Goal: Obtain resource: Obtain resource

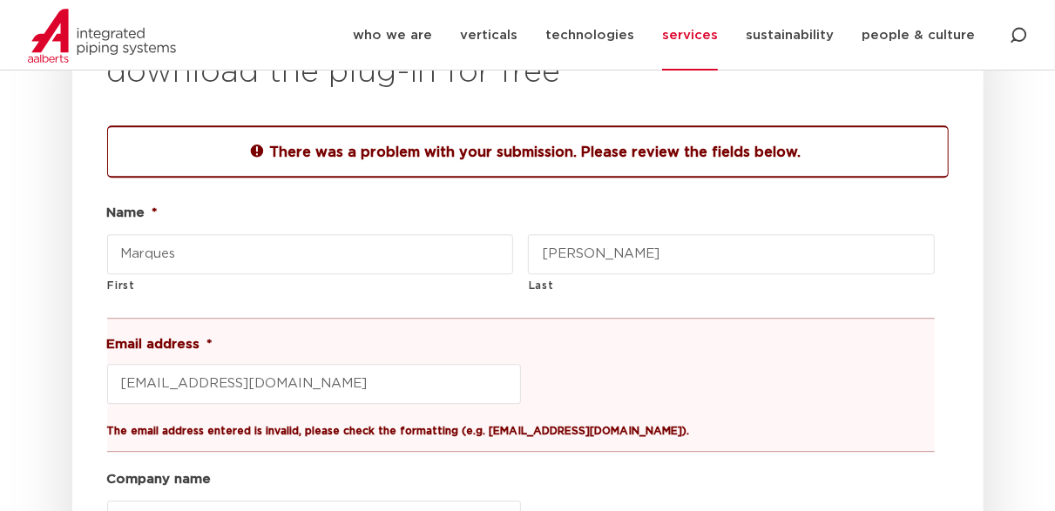
scroll to position [2155, 0]
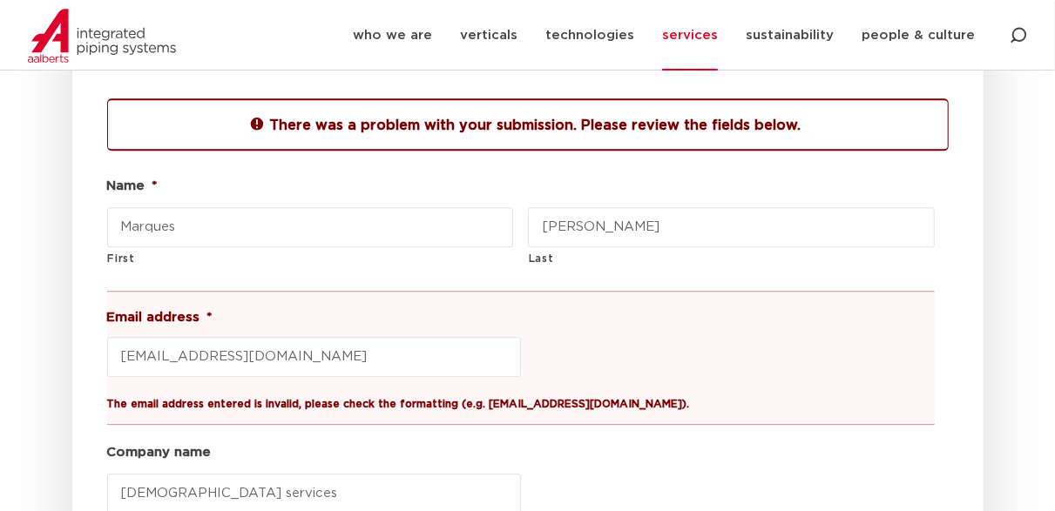
click at [294, 337] on input "[EMAIL_ADDRESS][DOMAIN_NAME]" at bounding box center [314, 357] width 414 height 40
click at [227, 337] on input "[EMAIL_ADDRESS][DOMAIN_NAME]" at bounding box center [314, 357] width 414 height 40
click at [221, 337] on input "[EMAIL_ADDRESS][DOMAIN_NAME]" at bounding box center [314, 357] width 414 height 40
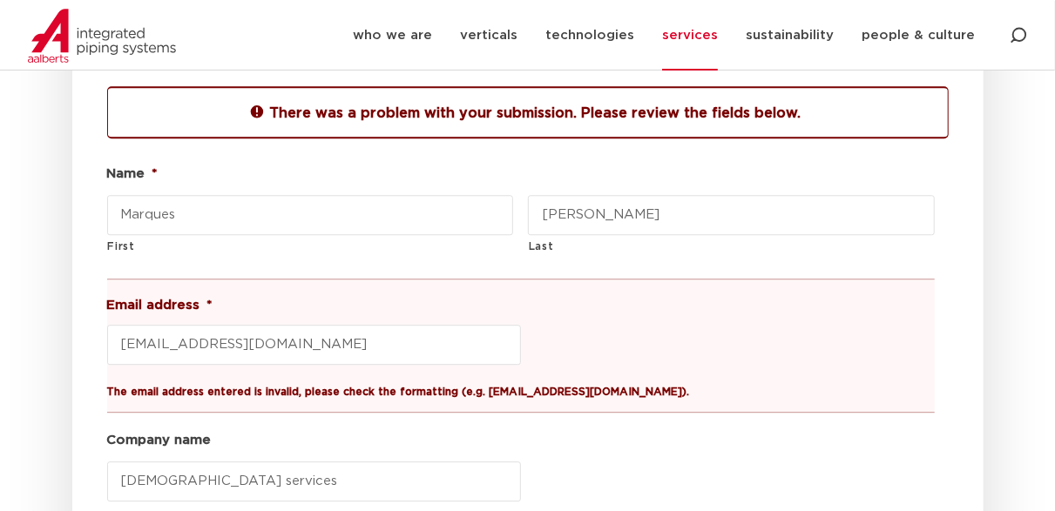
scroll to position [2329, 0]
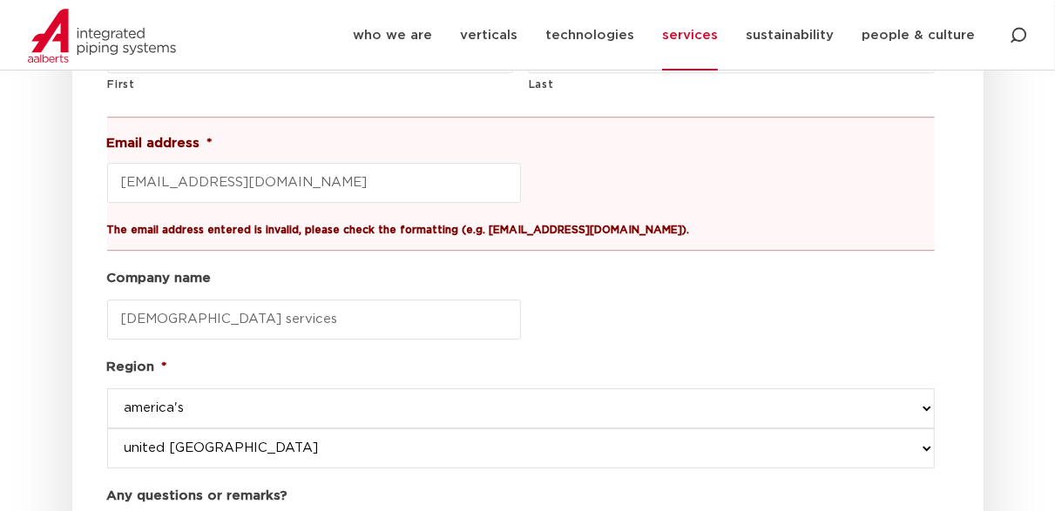
type input "[EMAIL_ADDRESS][DOMAIN_NAME]"
click at [197, 300] on input "[DEMOGRAPHIC_DATA] services" at bounding box center [314, 320] width 414 height 40
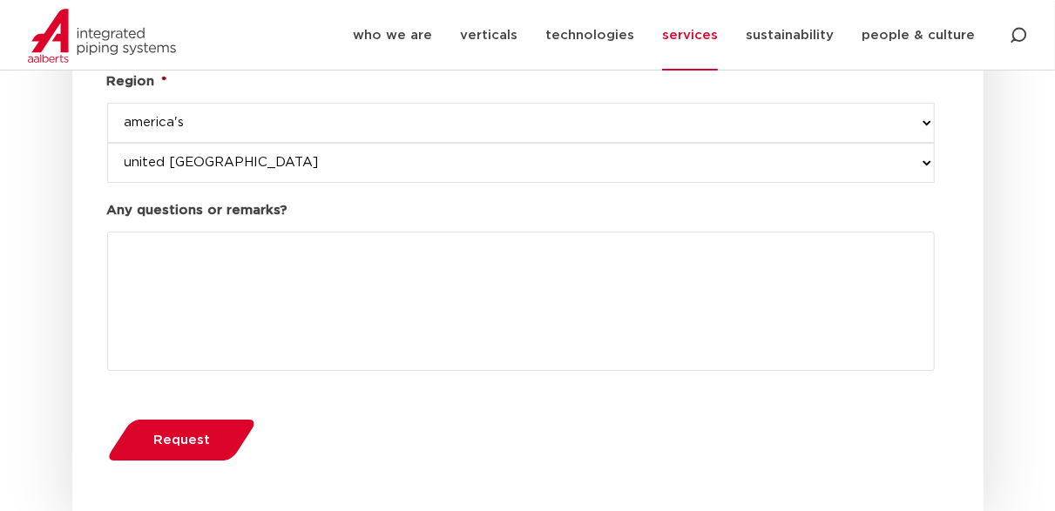
scroll to position [2764, 0]
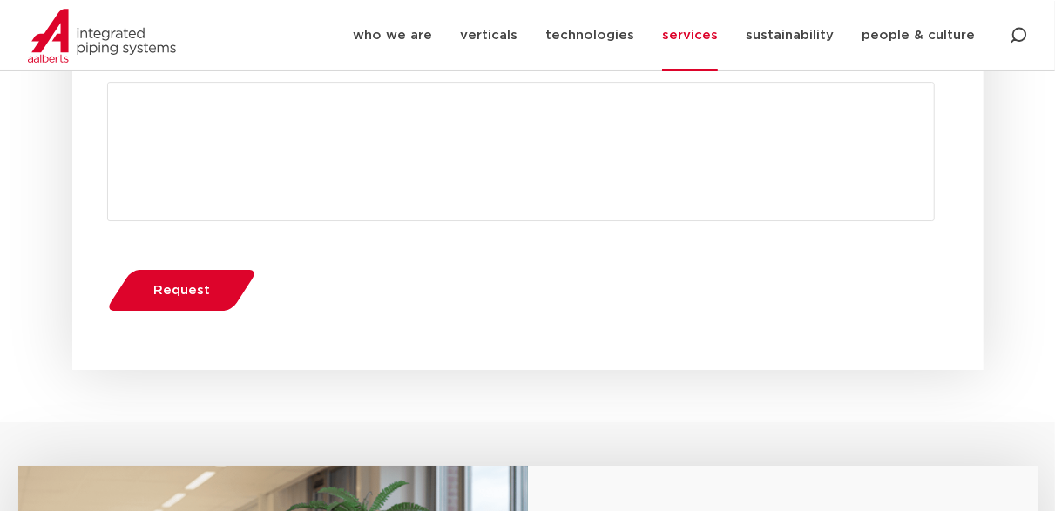
click at [173, 268] on button "Request" at bounding box center [181, 290] width 160 height 44
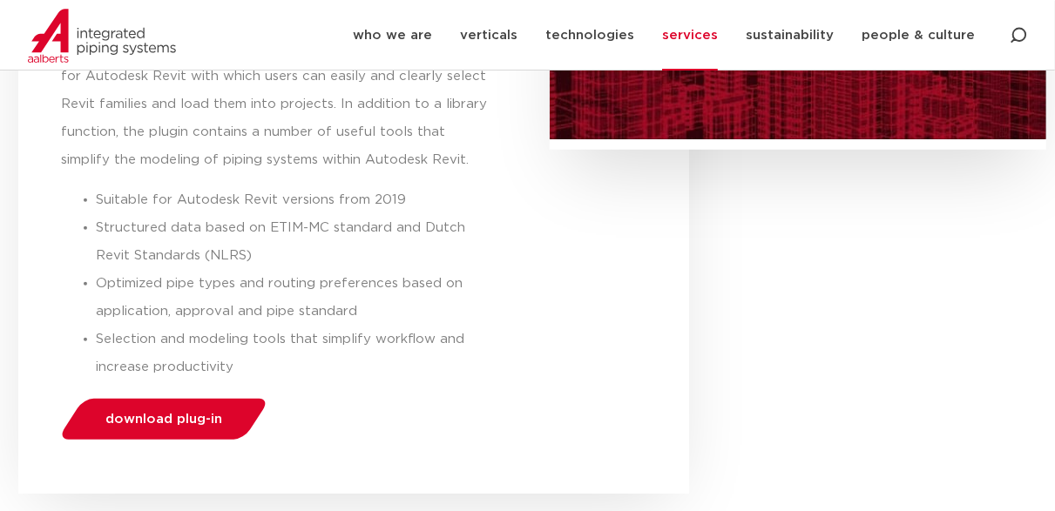
scroll to position [523, 0]
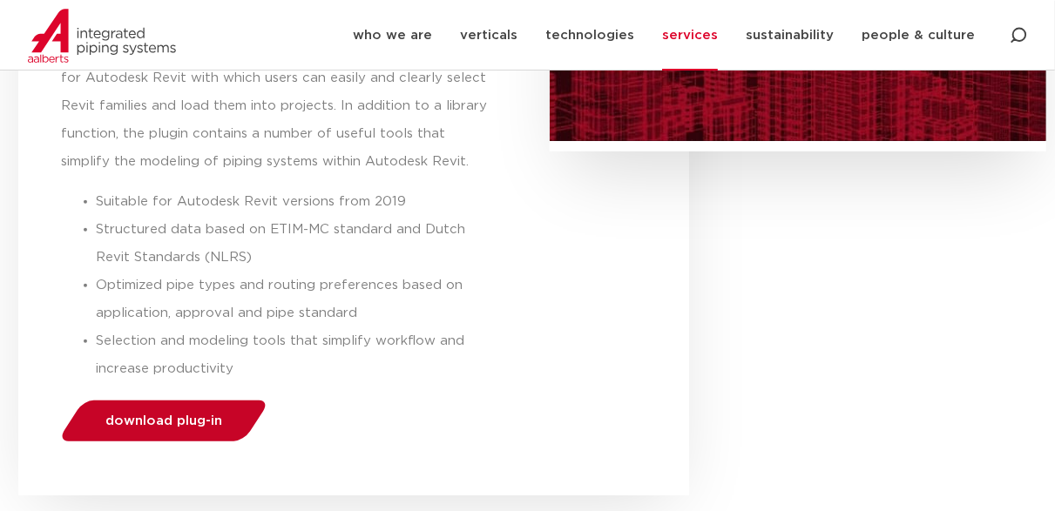
click at [147, 408] on link "download plug-in" at bounding box center [163, 421] width 213 height 41
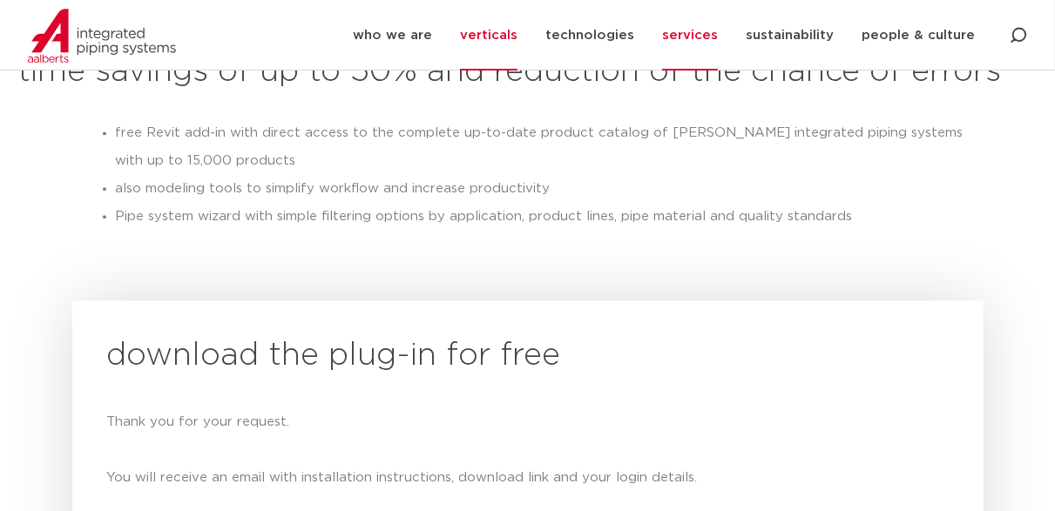
scroll to position [1869, 0]
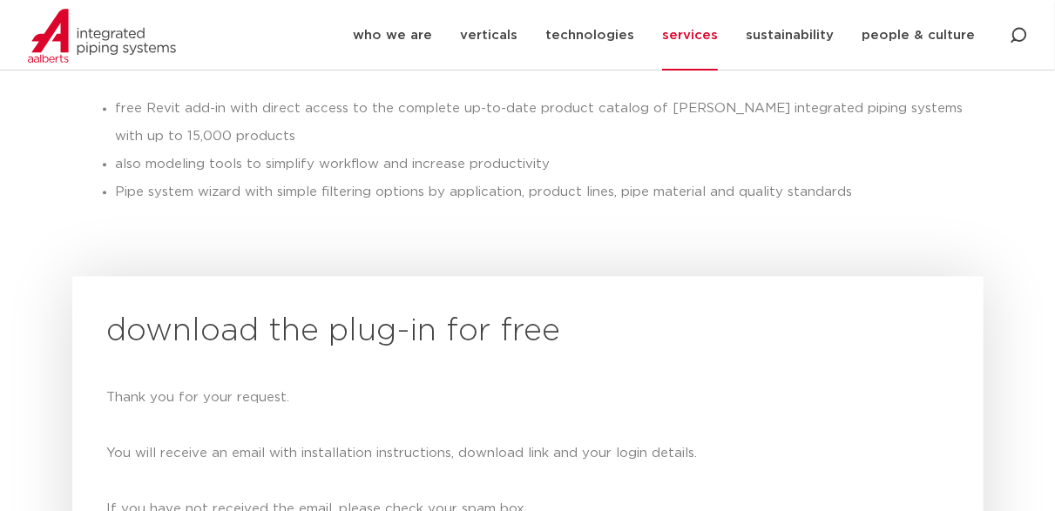
click at [272, 311] on h2 "download the plug-in for free" at bounding box center [527, 332] width 841 height 42
click at [180, 384] on div "Thank you for your request. You will receive an email with installation instruc…" at bounding box center [527, 453] width 841 height 139
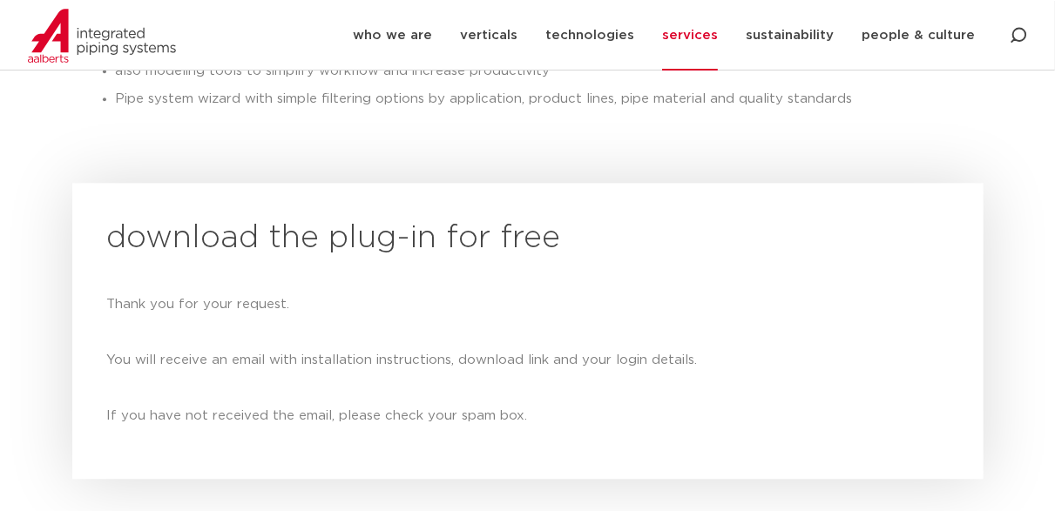
scroll to position [1956, 0]
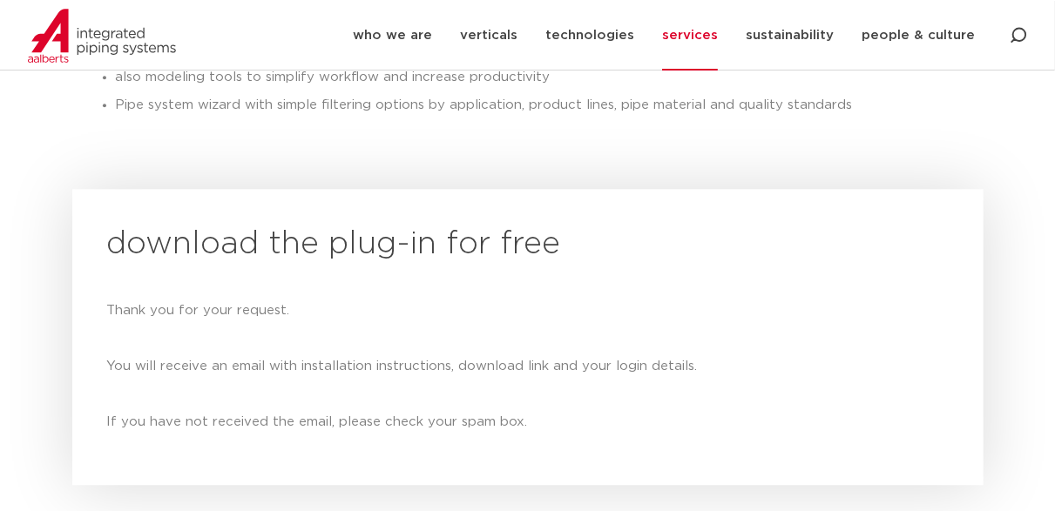
click at [358, 224] on h2 "download the plug-in for free" at bounding box center [527, 245] width 841 height 42
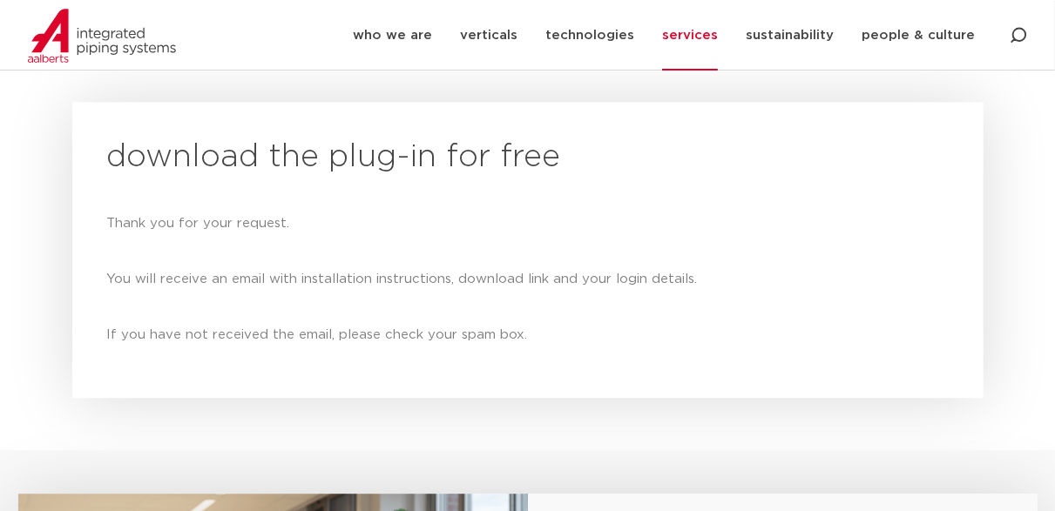
click at [314, 233] on div "Thank you for your request. You will receive an email with installation instruc…" at bounding box center [527, 279] width 841 height 139
click at [292, 304] on div "Thank you for your request. You will receive an email with installation instruc…" at bounding box center [527, 279] width 841 height 139
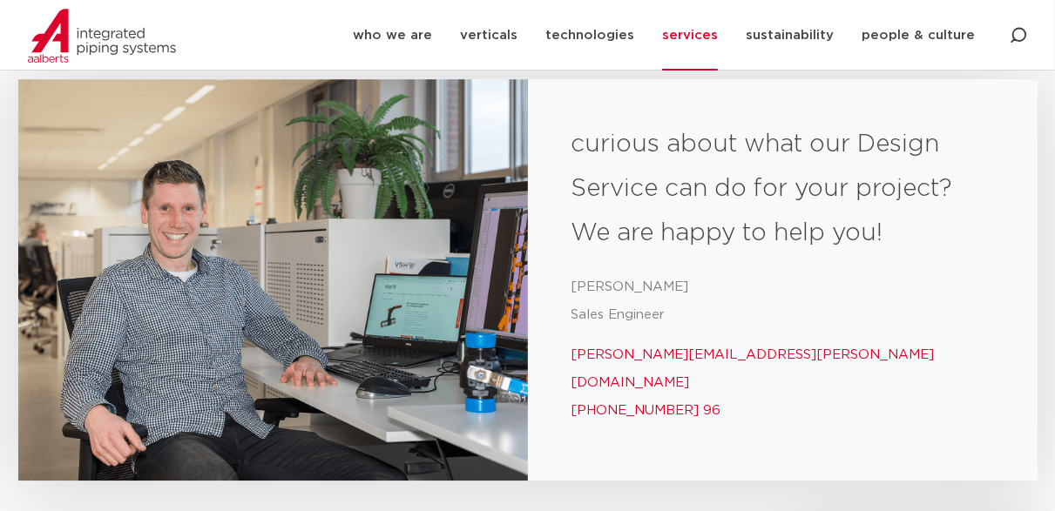
scroll to position [2459, 0]
click at [686, 172] on h3 "curious about what our Design Service can do for your project? We are happy to …" at bounding box center [782, 188] width 422 height 133
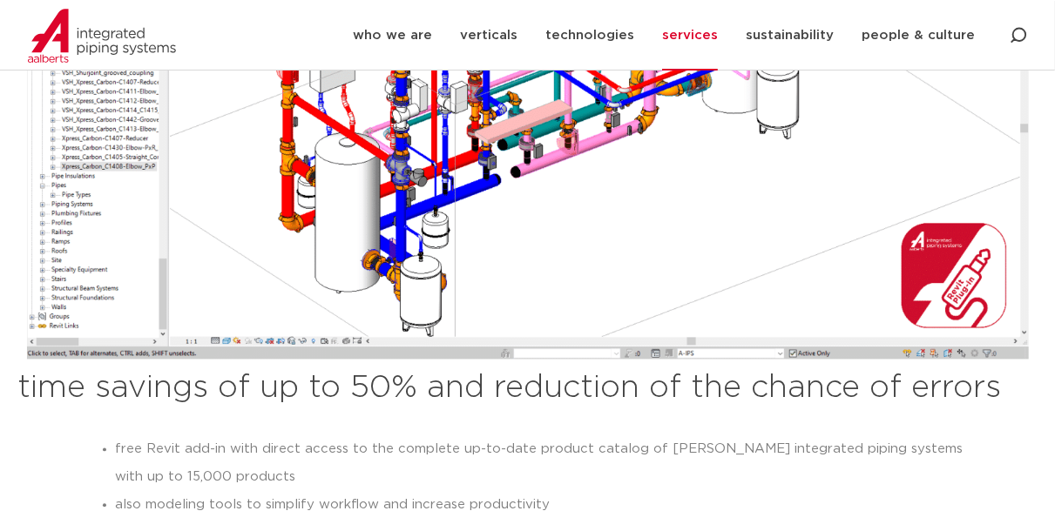
scroll to position [1501, 0]
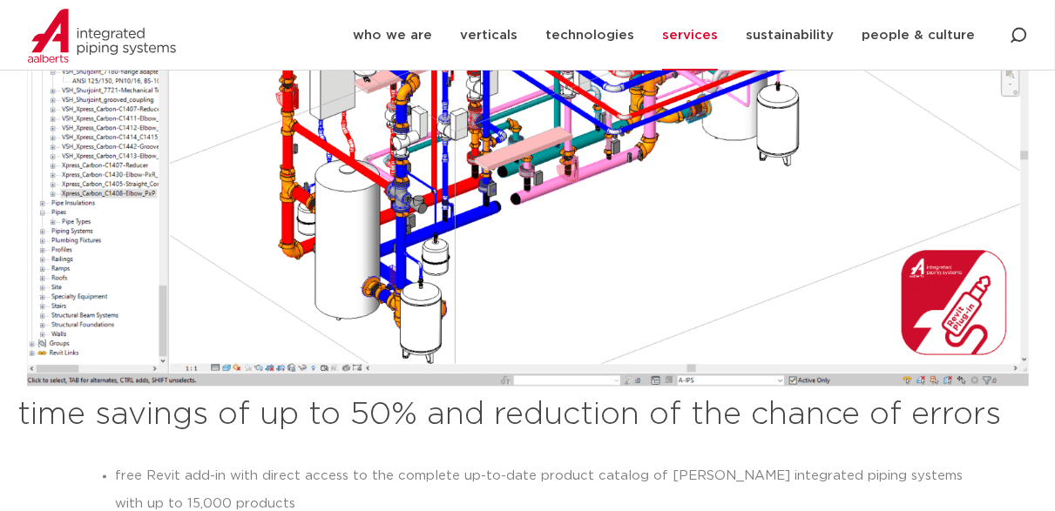
click at [499, 213] on img at bounding box center [528, 116] width 1002 height 543
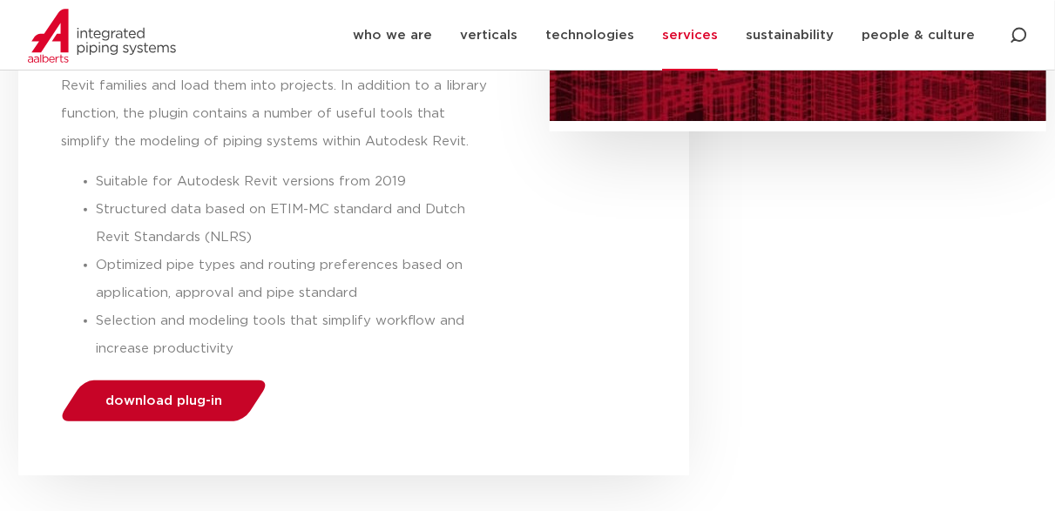
click at [145, 390] on link "download plug-in" at bounding box center [163, 401] width 213 height 41
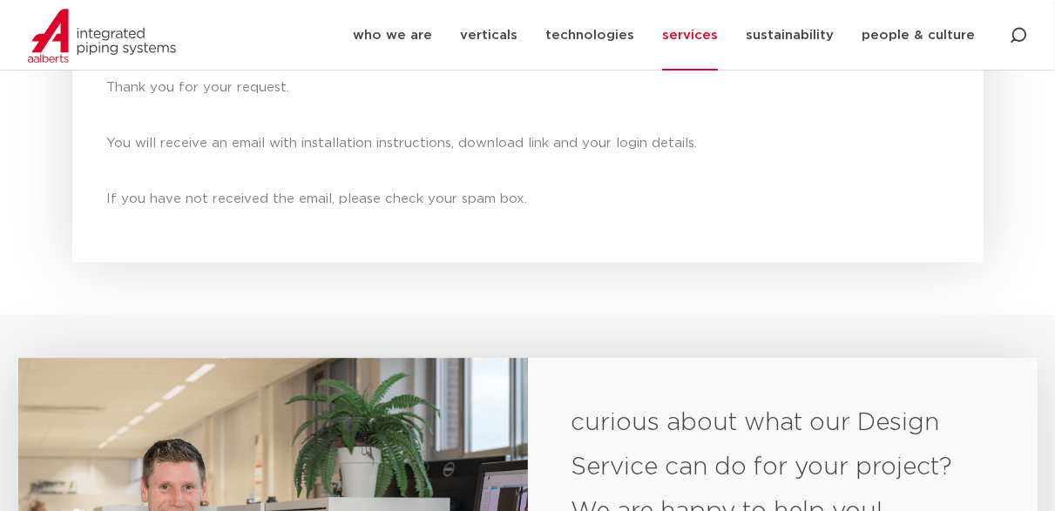
scroll to position [2110, 0]
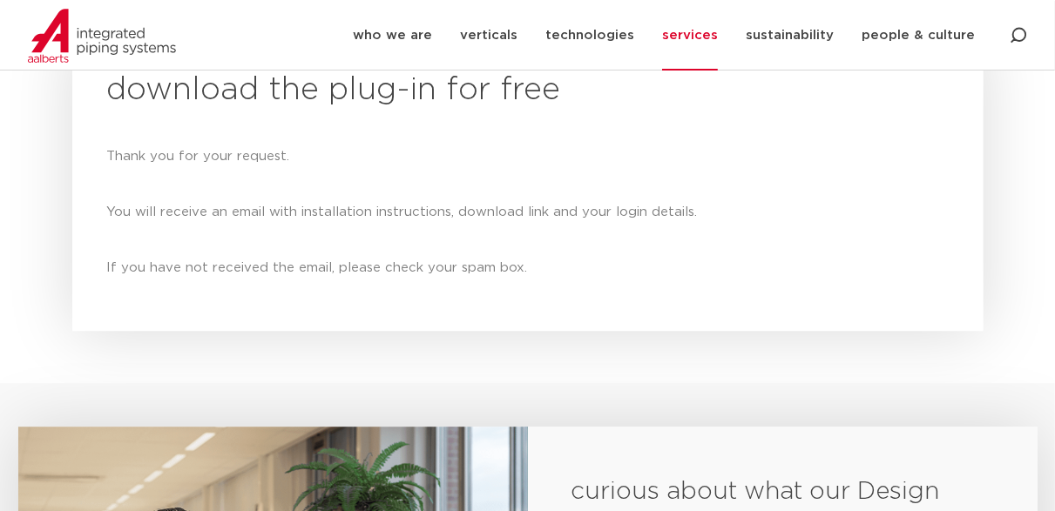
click at [457, 219] on div "Thank you for your request. You will receive an email with installation instruc…" at bounding box center [527, 212] width 841 height 139
click at [521, 229] on div "Thank you for your request. You will receive an email with installation instruc…" at bounding box center [527, 212] width 841 height 139
click at [509, 225] on div "Thank you for your request. You will receive an email with installation instruc…" at bounding box center [527, 212] width 841 height 139
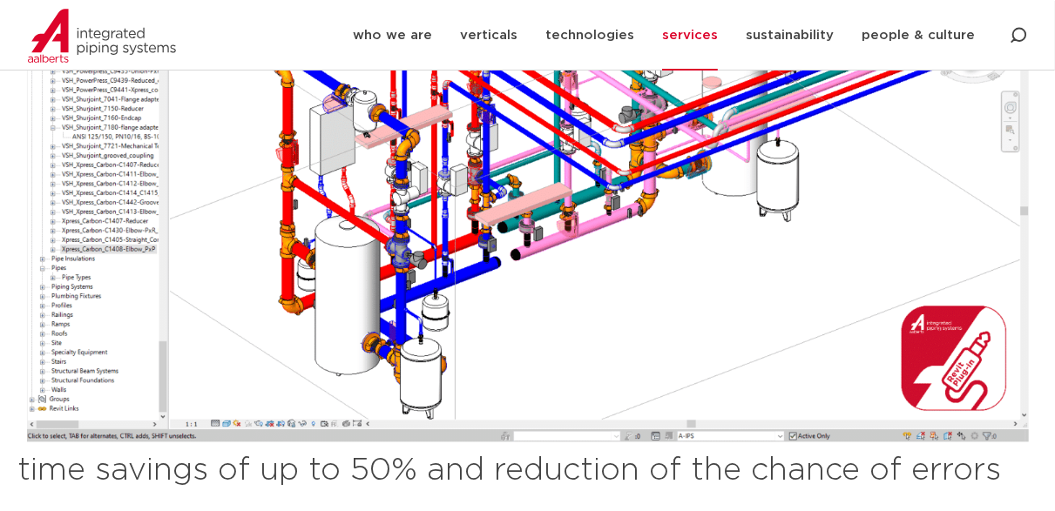
scroll to position [1413, 0]
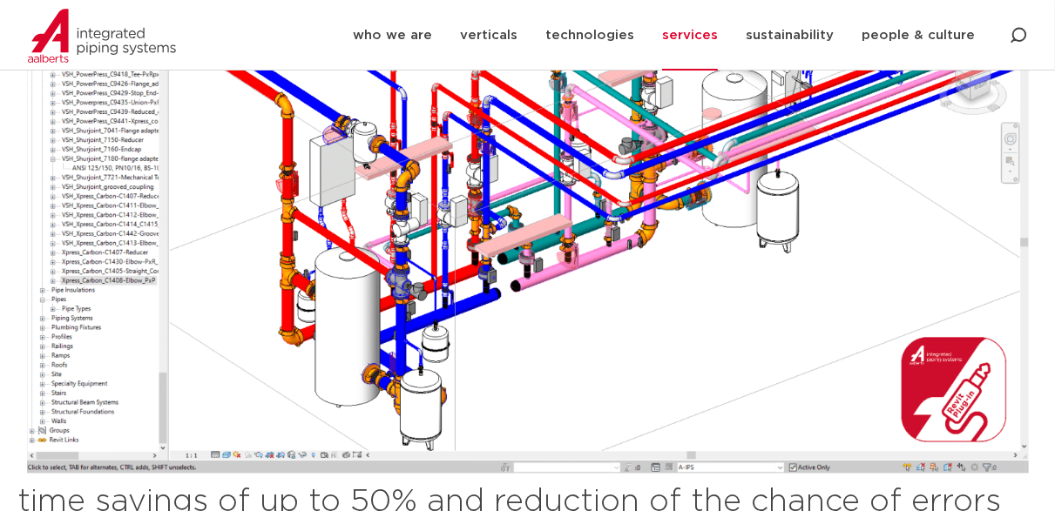
click at [450, 219] on img at bounding box center [528, 203] width 1002 height 543
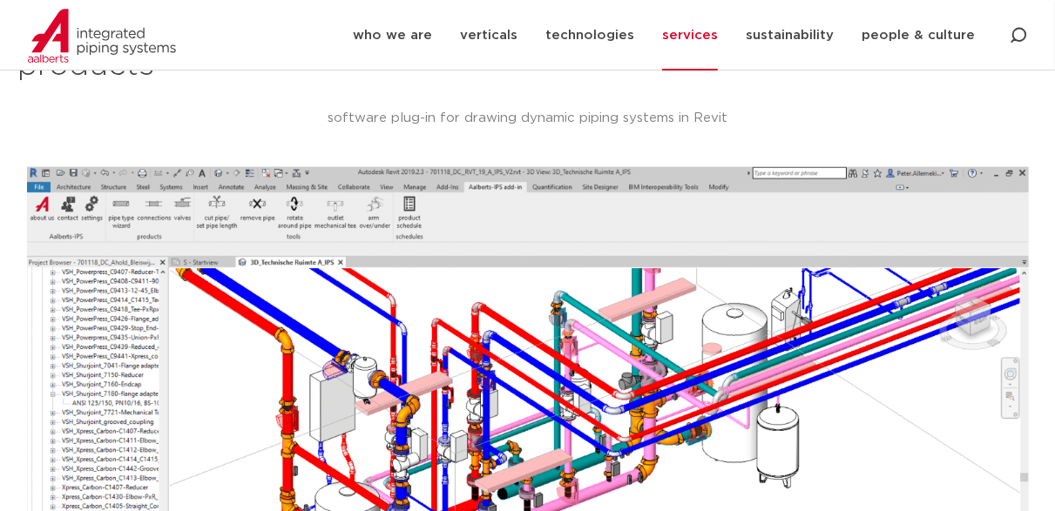
scroll to position [1152, 0]
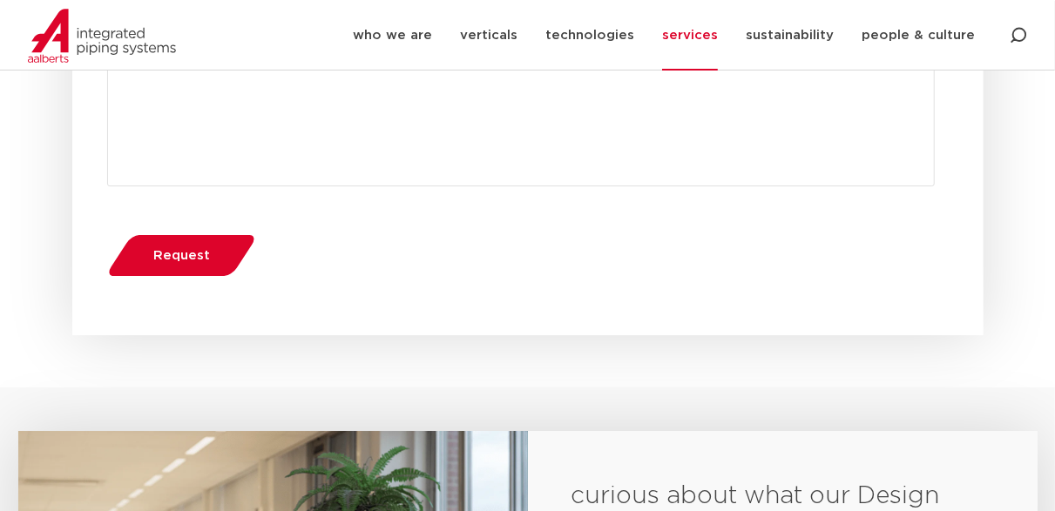
scroll to position [2582, 0]
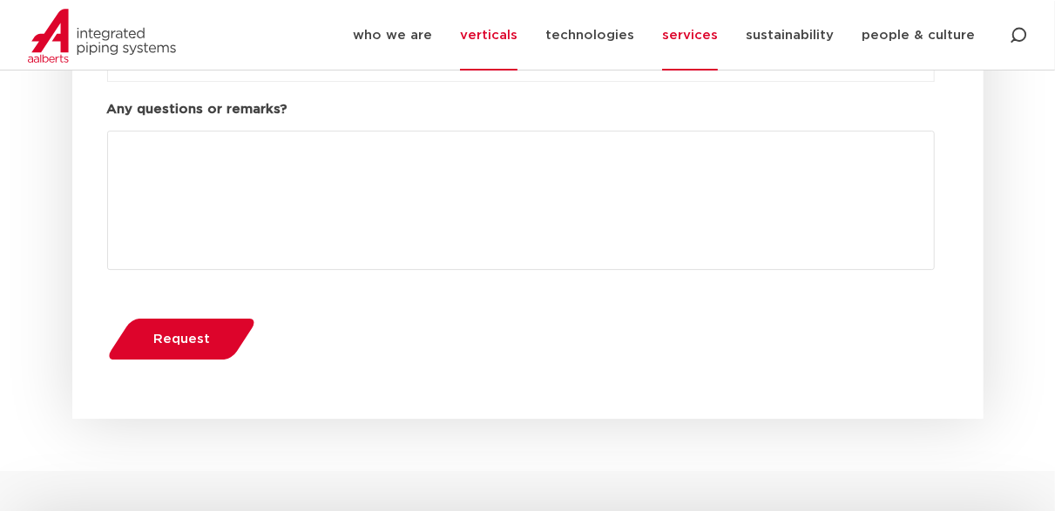
click at [486, 40] on link "verticals" at bounding box center [488, 35] width 57 height 71
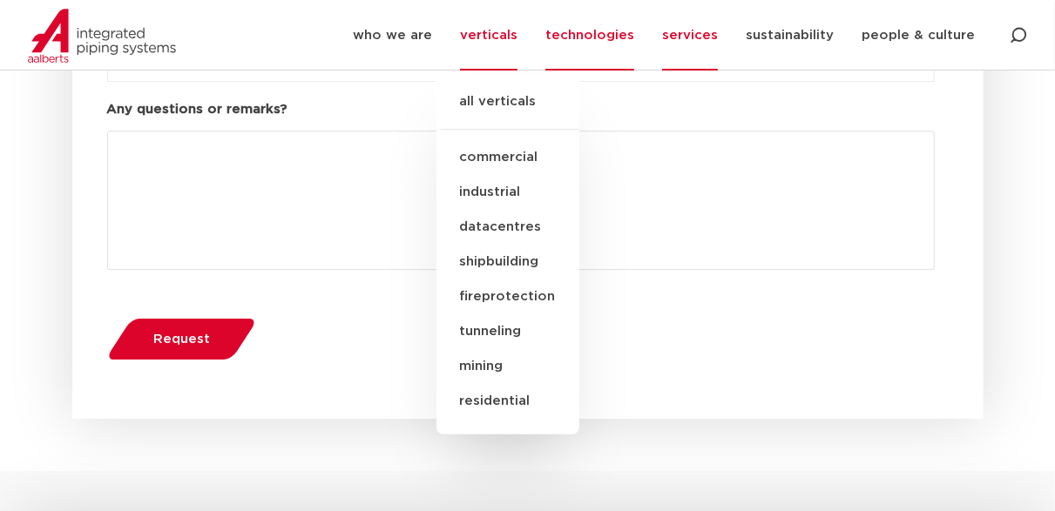
click at [587, 38] on link "technologies" at bounding box center [589, 35] width 89 height 71
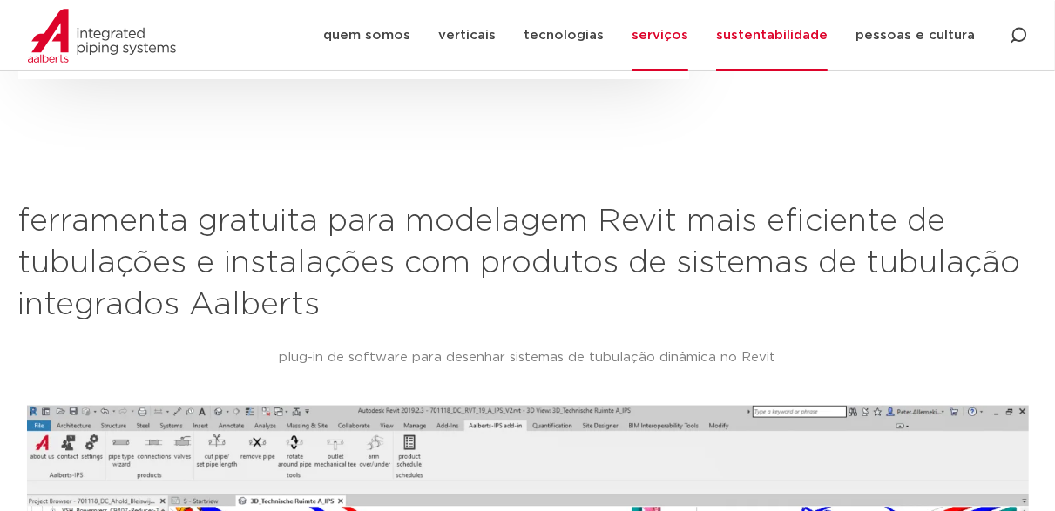
scroll to position [966, 0]
